Goal: Information Seeking & Learning: Learn about a topic

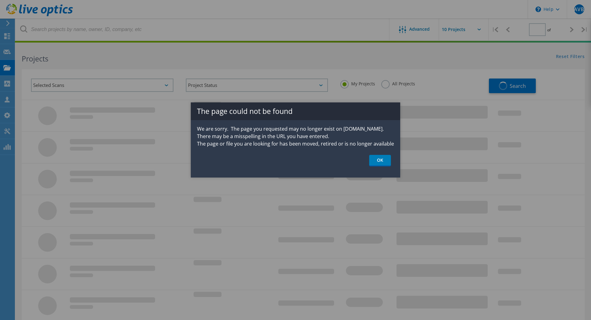
type input "1"
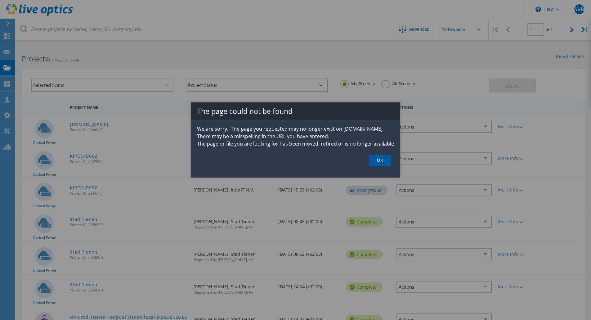
click at [386, 161] on link "OK" at bounding box center [380, 160] width 22 height 11
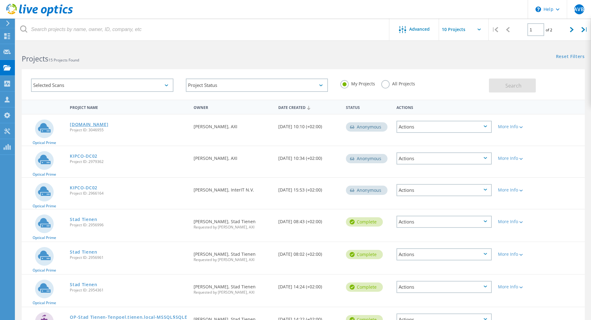
click at [90, 125] on link "[DOMAIN_NAME]" at bounding box center [89, 124] width 38 height 4
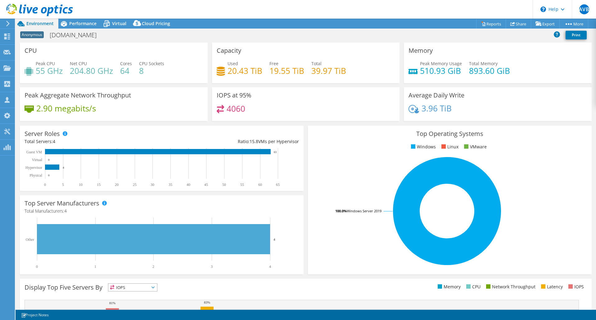
select select "EUFrankfurt"
select select "EUR"
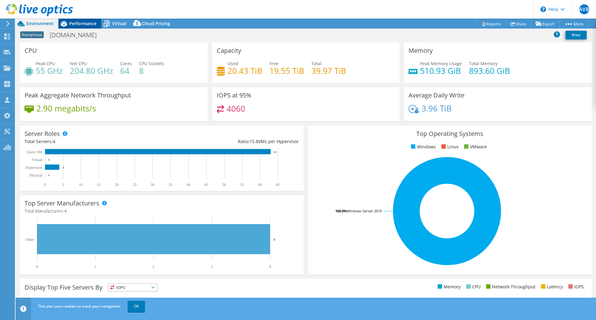
click at [81, 24] on span "Performance" at bounding box center [82, 23] width 27 height 6
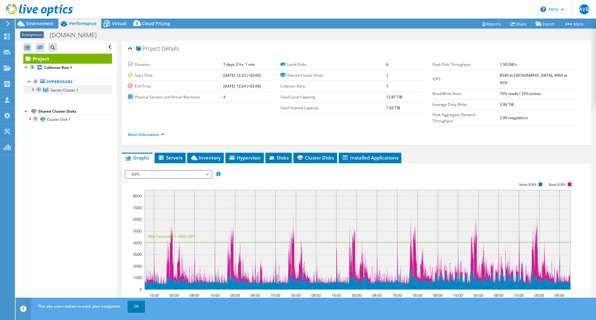
click at [32, 90] on div at bounding box center [32, 89] width 6 height 6
click at [56, 99] on link "Server 1" at bounding box center [67, 98] width 89 height 8
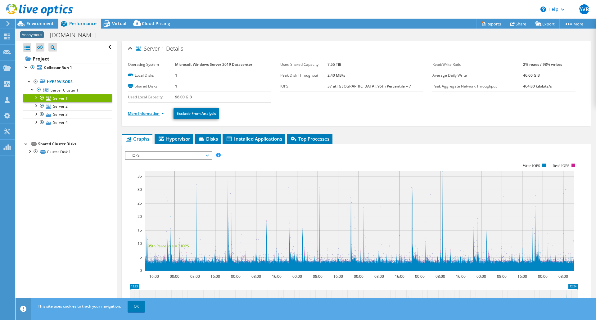
click at [161, 115] on link "More Information" at bounding box center [146, 113] width 36 height 5
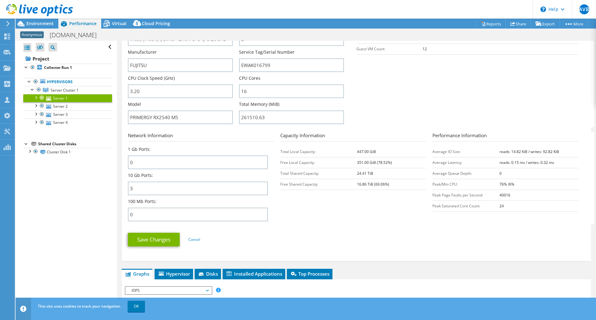
scroll to position [155, 0]
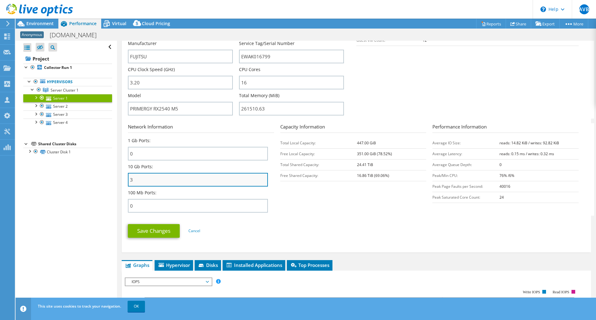
click at [151, 180] on input "3" at bounding box center [198, 180] width 140 height 14
click at [169, 164] on div "10 Gb Ports: 3" at bounding box center [198, 175] width 140 height 23
click at [151, 182] on input "3" at bounding box center [198, 180] width 140 height 14
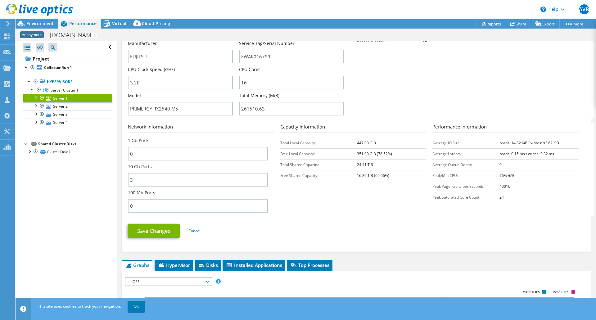
click at [153, 167] on div "10 Gb Ports: 3" at bounding box center [198, 175] width 140 height 23
click at [156, 182] on input "3" at bounding box center [198, 180] width 140 height 14
click at [156, 165] on div "10 Gb Ports: 3" at bounding box center [198, 175] width 140 height 23
click at [55, 105] on link "Server 2" at bounding box center [67, 106] width 89 height 8
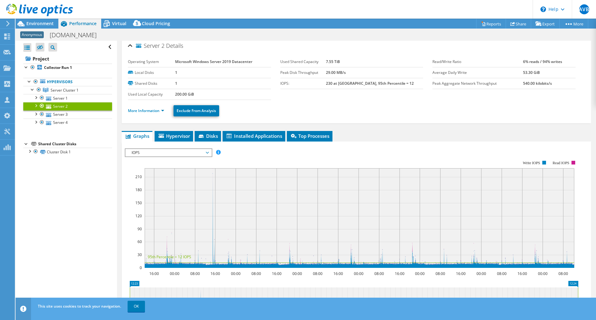
scroll to position [0, 0]
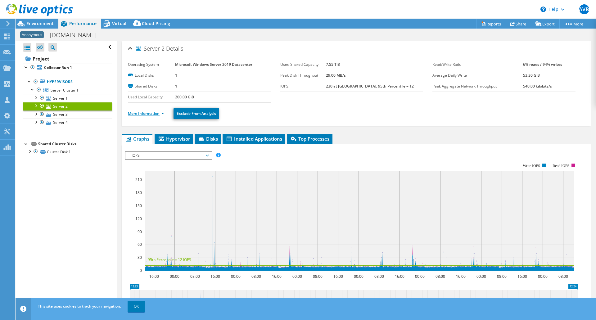
click at [150, 115] on link "More Information" at bounding box center [146, 113] width 36 height 5
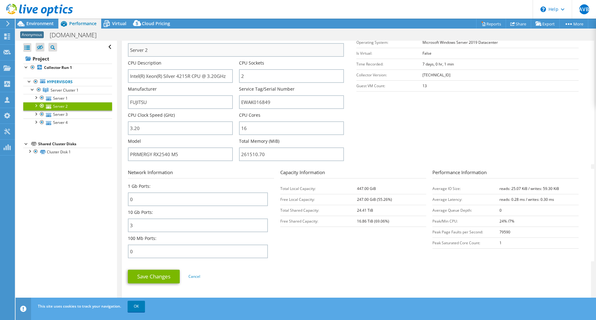
scroll to position [124, 0]
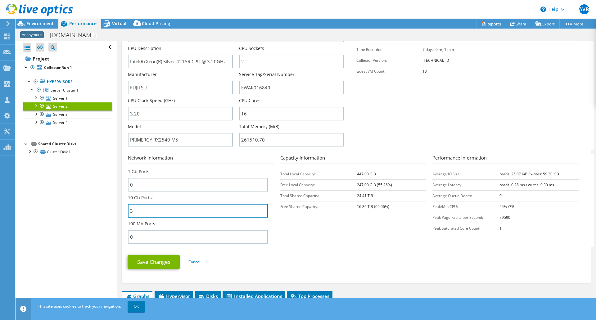
drag, startPoint x: 156, startPoint y: 210, endPoint x: 118, endPoint y: 210, distance: 37.9
click at [118, 210] on div "Server 2 Details Operating System Microsoft Windows Server 2019 Datacenter Loca…" at bounding box center [356, 240] width 479 height 647
click at [142, 193] on div "1 Gb Ports: 0" at bounding box center [201, 182] width 146 height 26
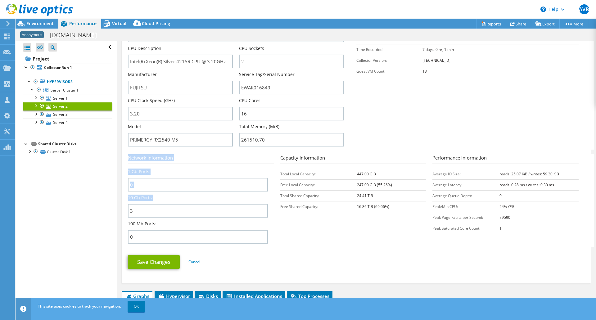
drag, startPoint x: 128, startPoint y: 198, endPoint x: 171, endPoint y: 200, distance: 43.8
click at [171, 200] on div "Server 2 Details Operating System Microsoft Windows Server 2019 Datacenter Loca…" at bounding box center [356, 100] width 469 height 367
click at [171, 200] on div "10 Gb Ports: 3" at bounding box center [198, 206] width 140 height 23
click at [140, 200] on label "10 Gb Ports:" at bounding box center [140, 198] width 25 height 6
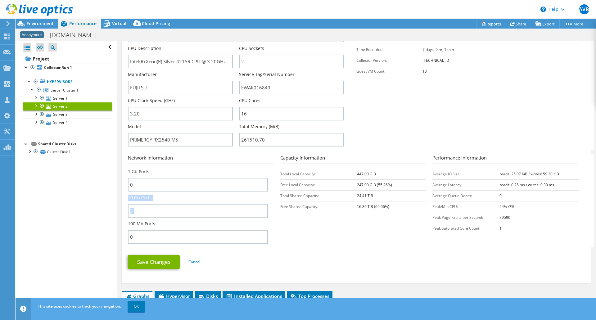
click at [140, 200] on label "10 Gb Ports:" at bounding box center [140, 198] width 25 height 6
click at [156, 198] on div "10 Gb Ports: 3" at bounding box center [198, 206] width 140 height 23
drag, startPoint x: 144, startPoint y: 208, endPoint x: 129, endPoint y: 196, distance: 18.6
click at [129, 196] on div "10 Gb Ports: 3" at bounding box center [198, 206] width 140 height 23
click at [129, 196] on label "10 Gb Ports:" at bounding box center [140, 198] width 25 height 6
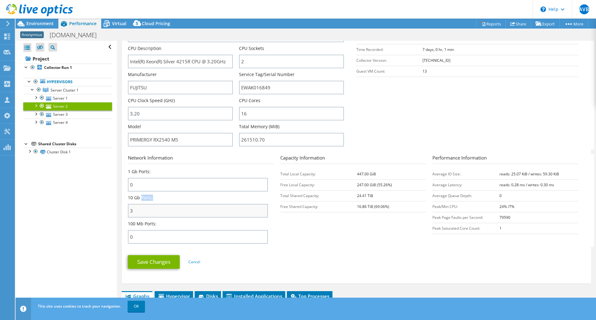
drag, startPoint x: 142, startPoint y: 196, endPoint x: 149, endPoint y: 209, distance: 14.7
click at [149, 209] on div "10 Gb Ports: 3" at bounding box center [198, 206] width 140 height 23
click at [149, 209] on input "3" at bounding box center [198, 211] width 140 height 14
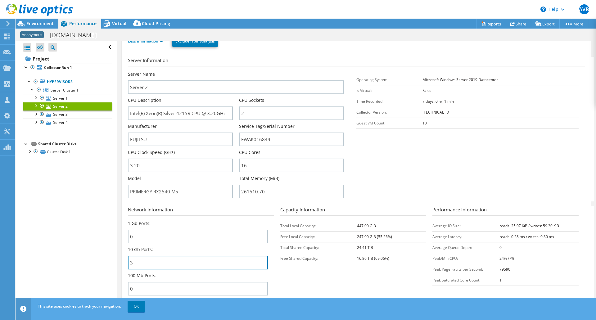
scroll to position [62, 0]
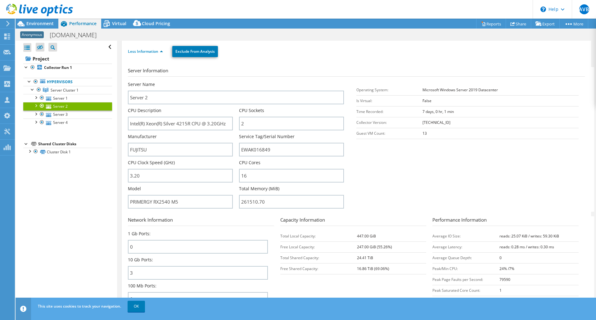
click at [288, 251] on td "Free Local Capacity:" at bounding box center [318, 246] width 77 height 11
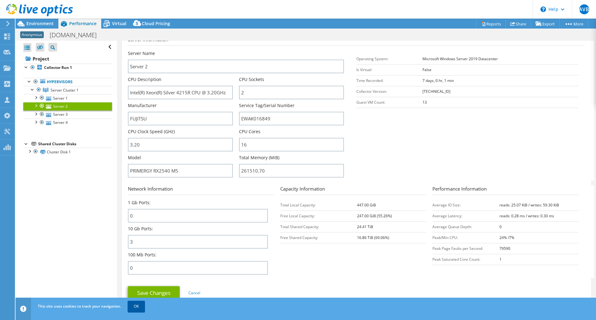
click at [137, 311] on link "OK" at bounding box center [136, 306] width 17 height 11
